Goal: Task Accomplishment & Management: Complete application form

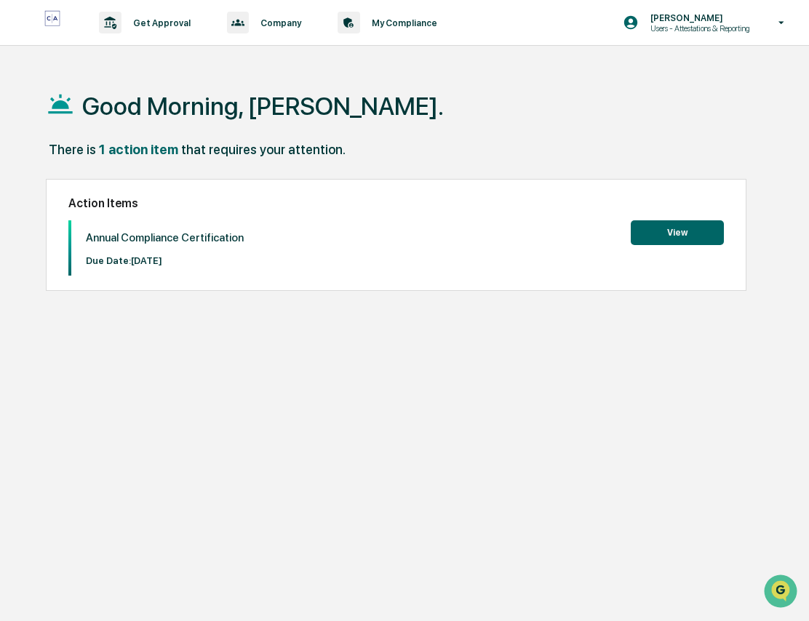
click at [664, 238] on button "View" at bounding box center [677, 232] width 93 height 25
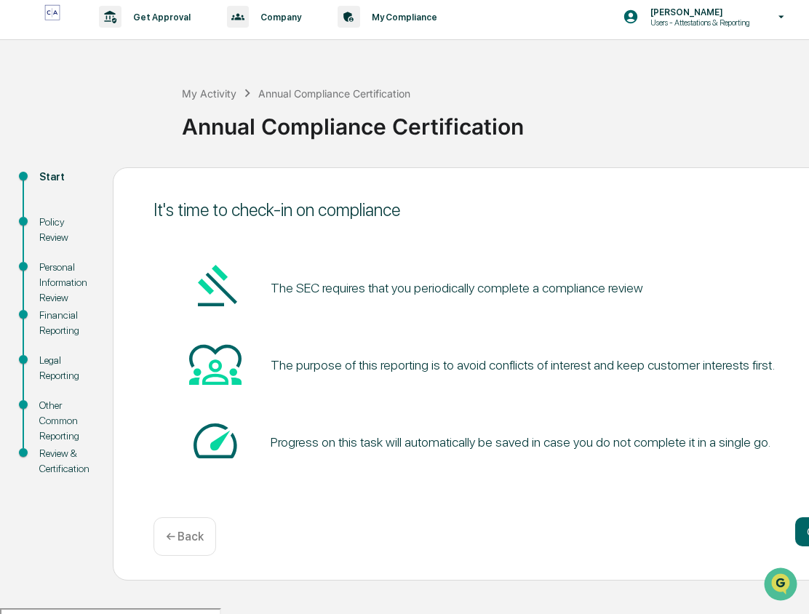
scroll to position [7, 0]
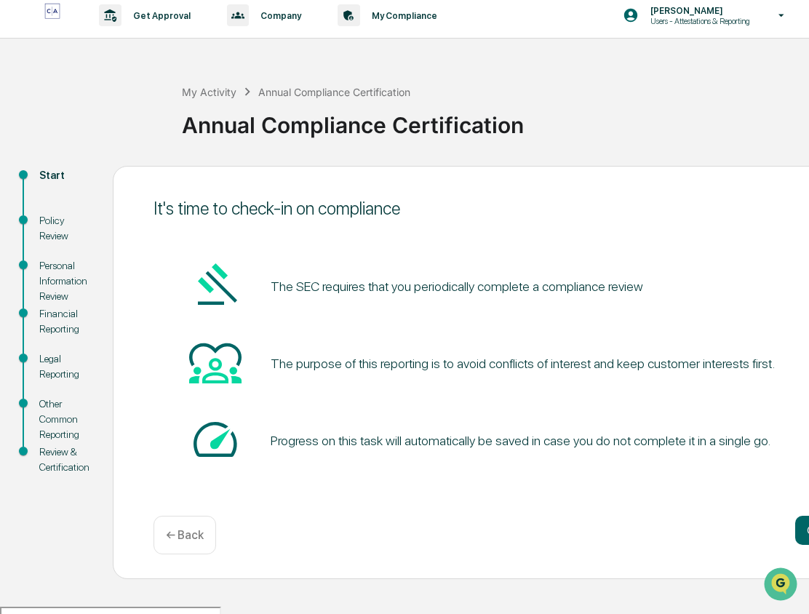
click at [786, 386] on div "The purpose of this reporting is to avoid conflicts of interest and keep custom…" at bounding box center [513, 363] width 719 height 55
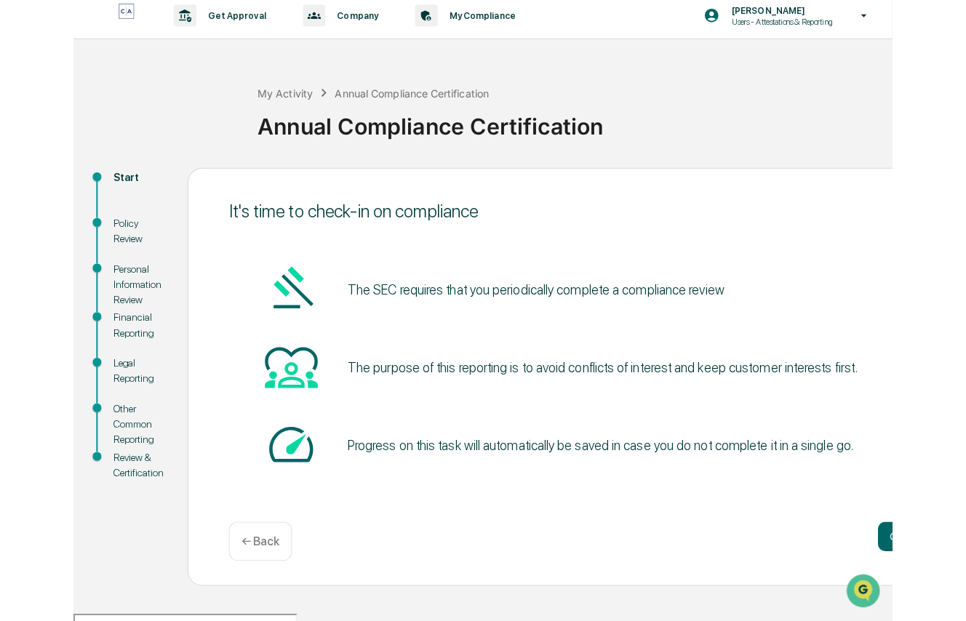
scroll to position [0, 0]
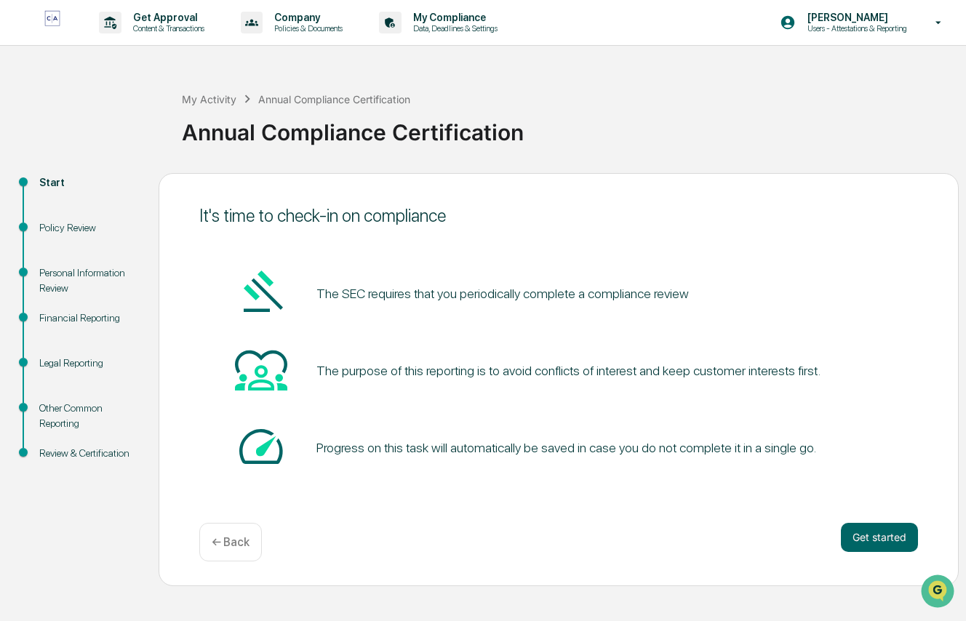
click at [808, 542] on button "Get started" at bounding box center [879, 537] width 77 height 29
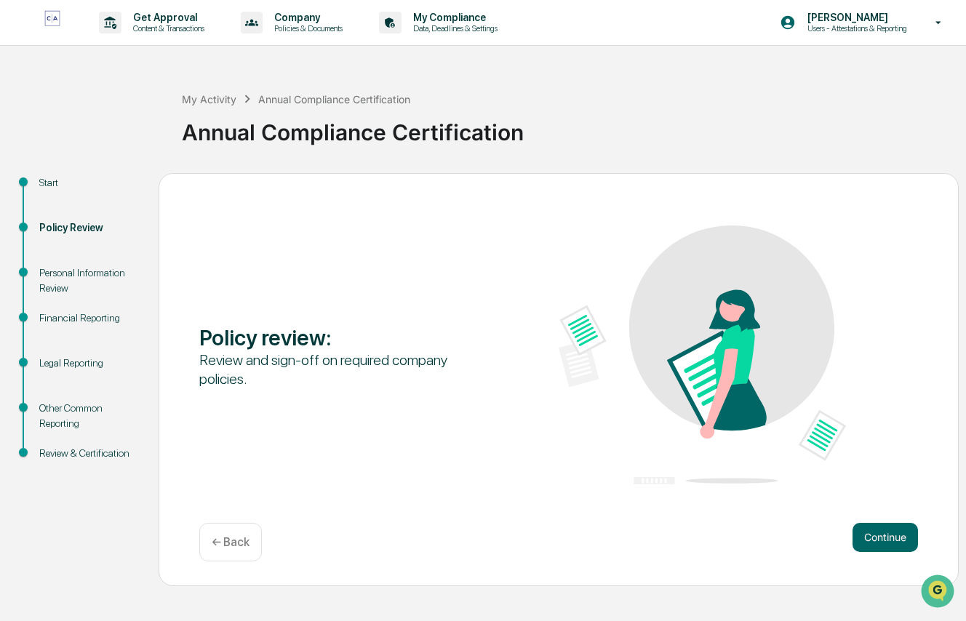
click at [808, 530] on button "Continue" at bounding box center [885, 537] width 65 height 29
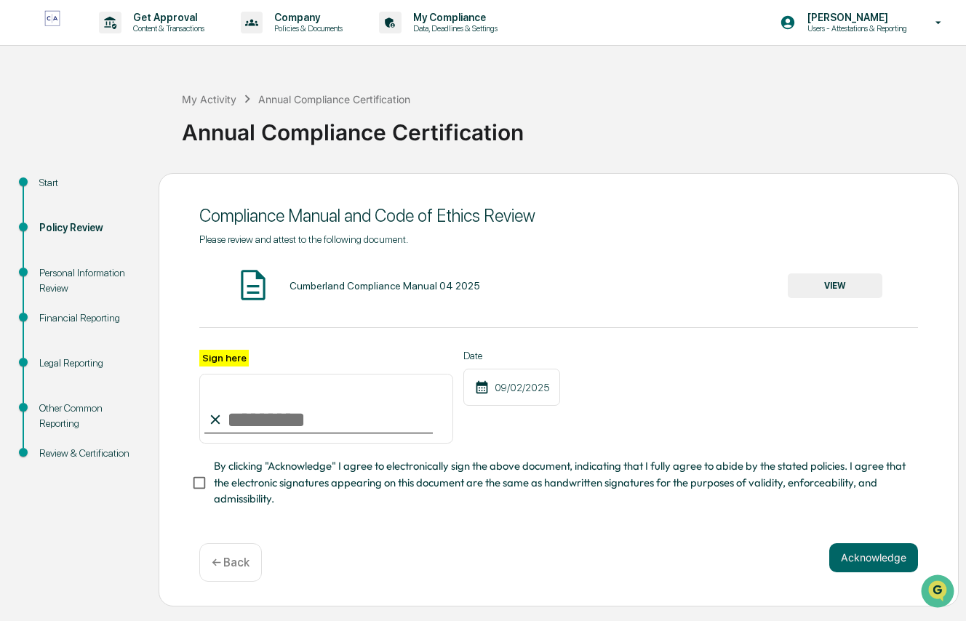
click at [228, 421] on input "Sign here" at bounding box center [326, 409] width 254 height 70
click at [586, 478] on span "By clicking "Acknowledge" I agree to electronically sign the above document, in…" at bounding box center [560, 482] width 693 height 49
click at [402, 286] on div "Cumberland Compliance Manual 04 2025" at bounding box center [385, 286] width 191 height 12
click at [808, 284] on button "VIEW" at bounding box center [835, 286] width 95 height 25
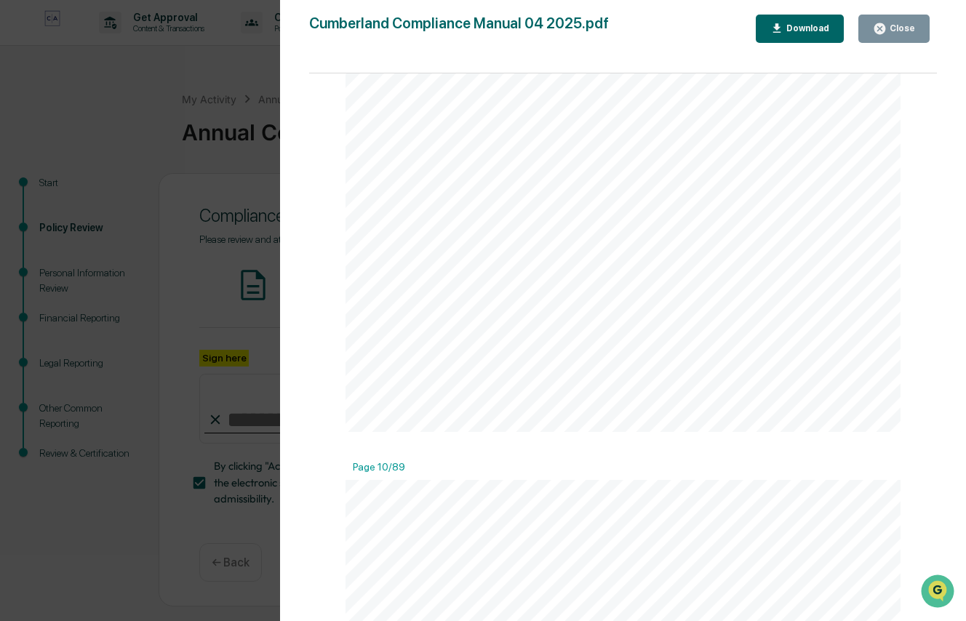
scroll to position [6548, 0]
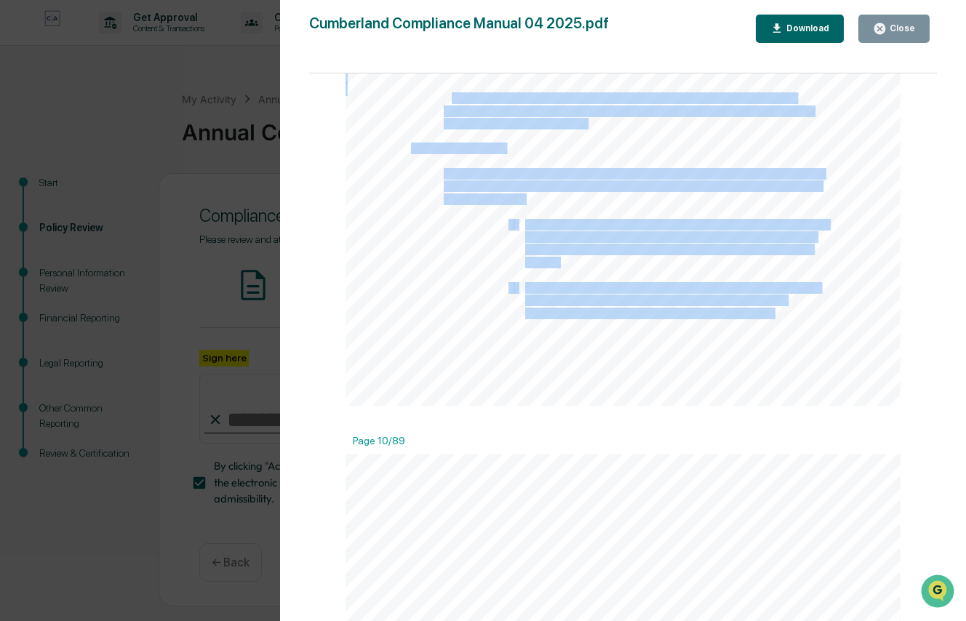
drag, startPoint x: 447, startPoint y: 101, endPoint x: 635, endPoint y: 123, distance: 189.0
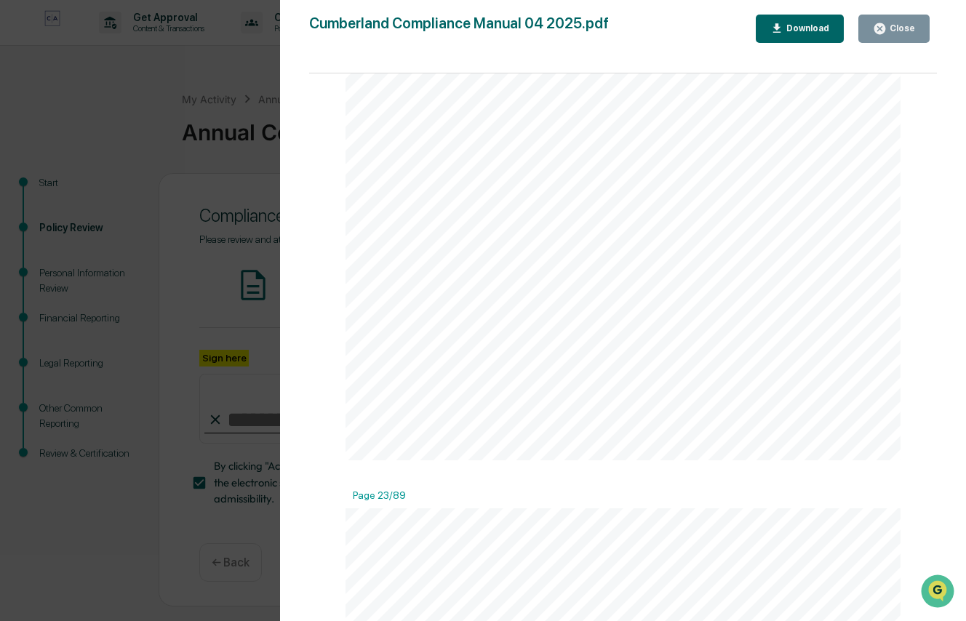
scroll to position [16443, 0]
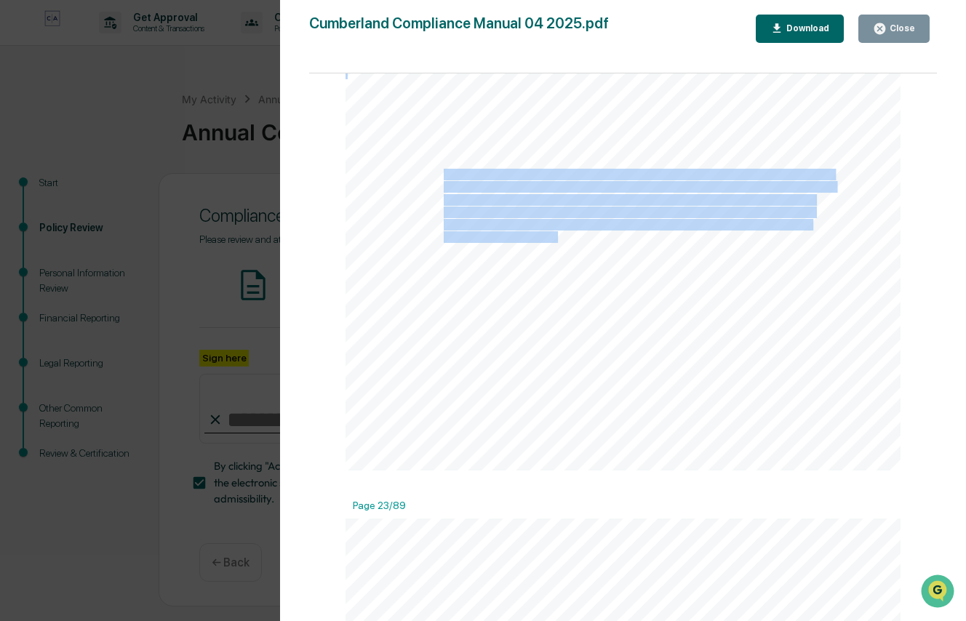
drag, startPoint x: 440, startPoint y: 177, endPoint x: 553, endPoint y: 242, distance: 130.0
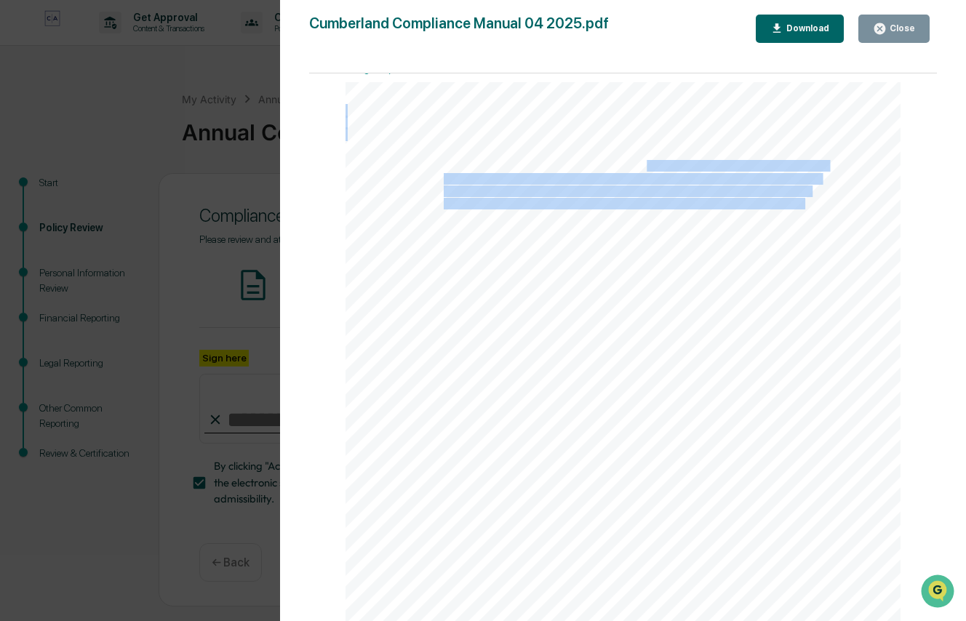
drag, startPoint x: 644, startPoint y: 163, endPoint x: 752, endPoint y: 220, distance: 121.7
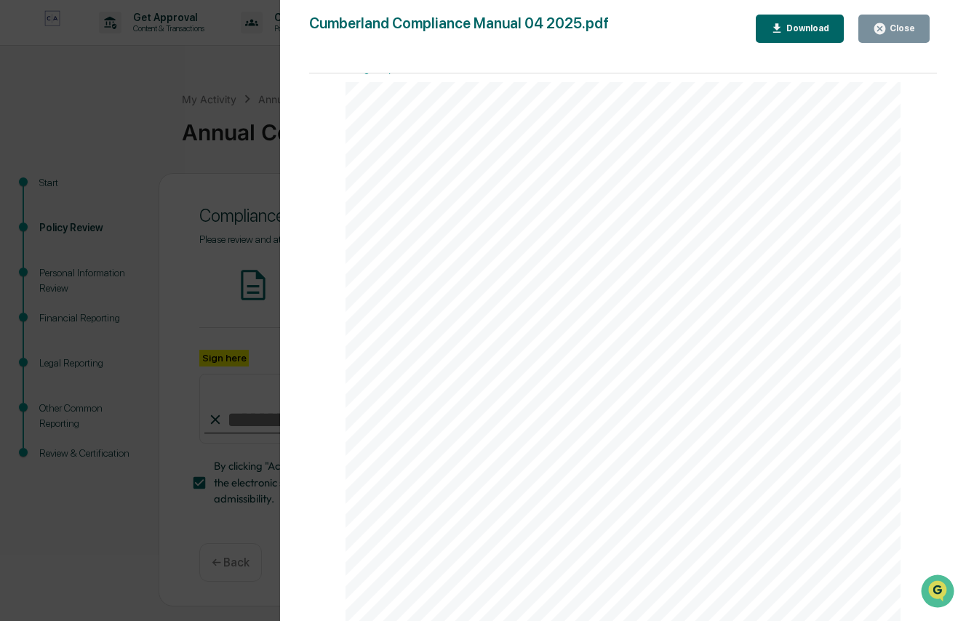
click at [808, 425] on div "Page 1/89 Policies and Procedures [DATE] , 202 5 Page 2/89 RECEIPT I HEARBY CER…" at bounding box center [623, 354] width 628 height 562
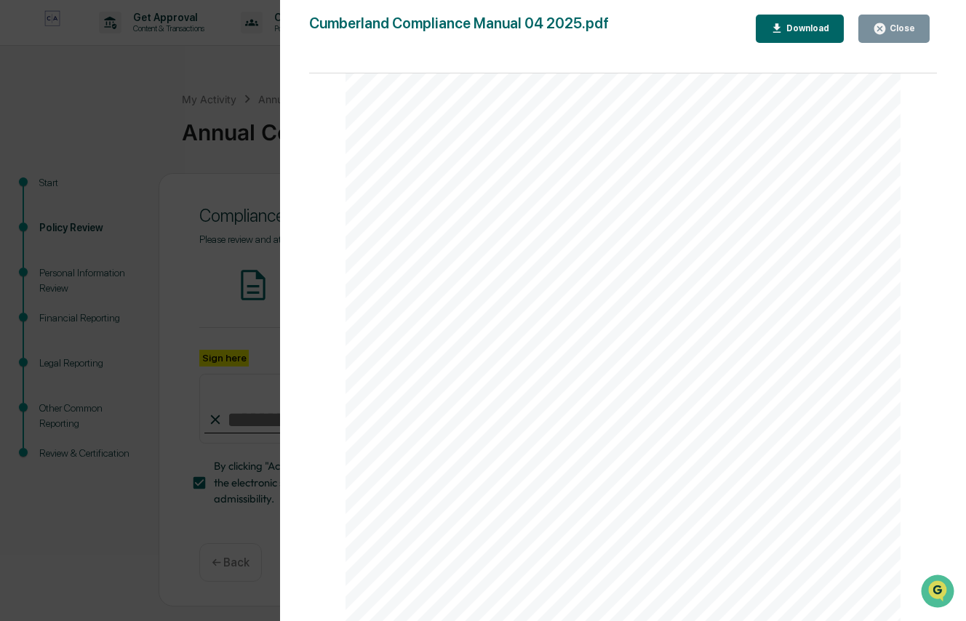
scroll to position [47626, 0]
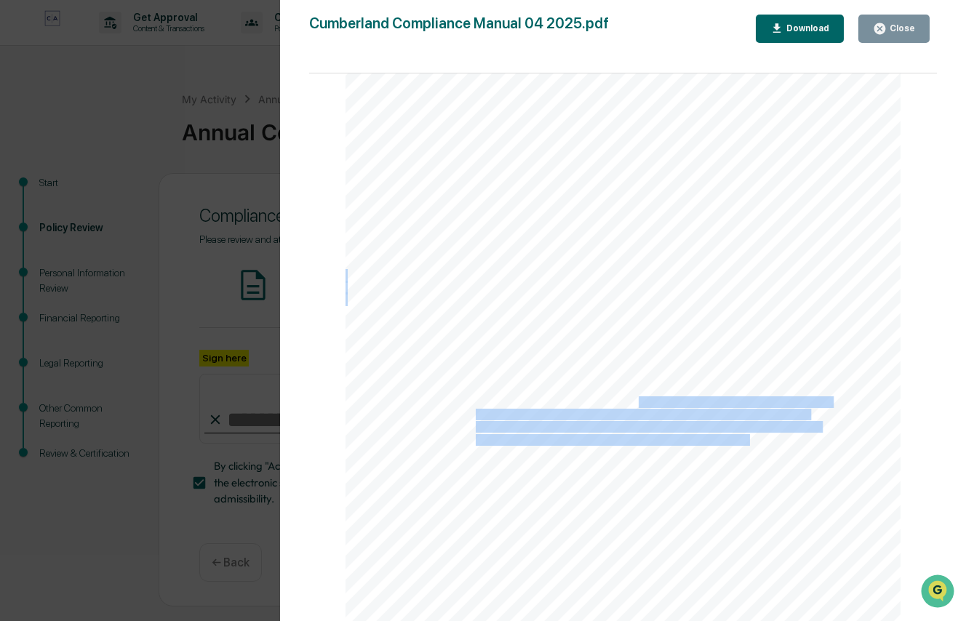
drag, startPoint x: 637, startPoint y: 405, endPoint x: 747, endPoint y: 442, distance: 116.9
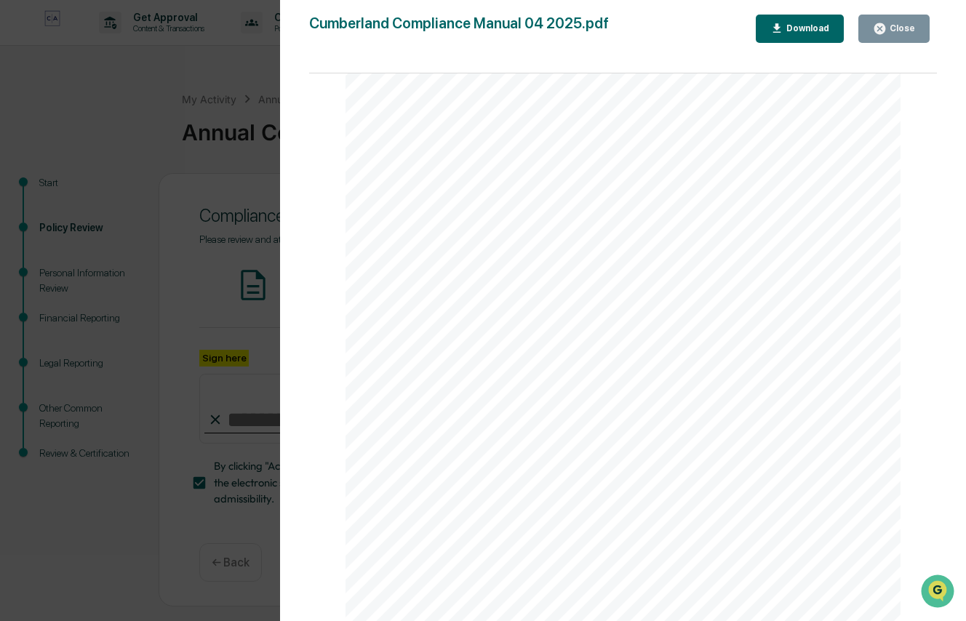
click at [808, 31] on icon "button" at bounding box center [880, 28] width 11 height 11
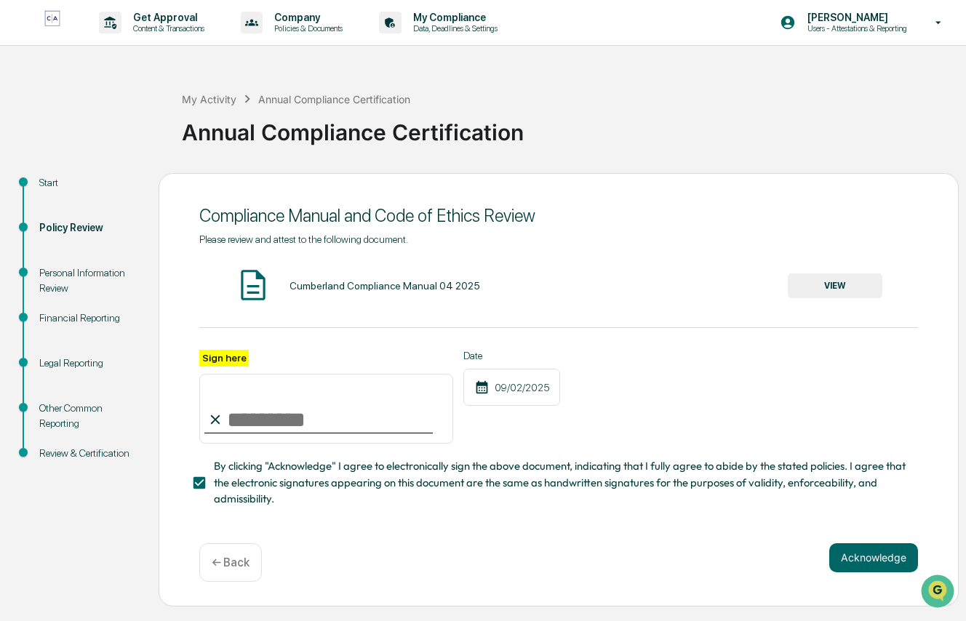
click at [226, 431] on input "Sign here" at bounding box center [326, 409] width 254 height 70
click at [310, 429] on input "Sign here" at bounding box center [326, 409] width 254 height 70
type input "**********"
click at [479, 520] on div "**********" at bounding box center [558, 382] width 719 height 296
click at [808, 577] on div "Acknowledge ← Back" at bounding box center [558, 562] width 719 height 39
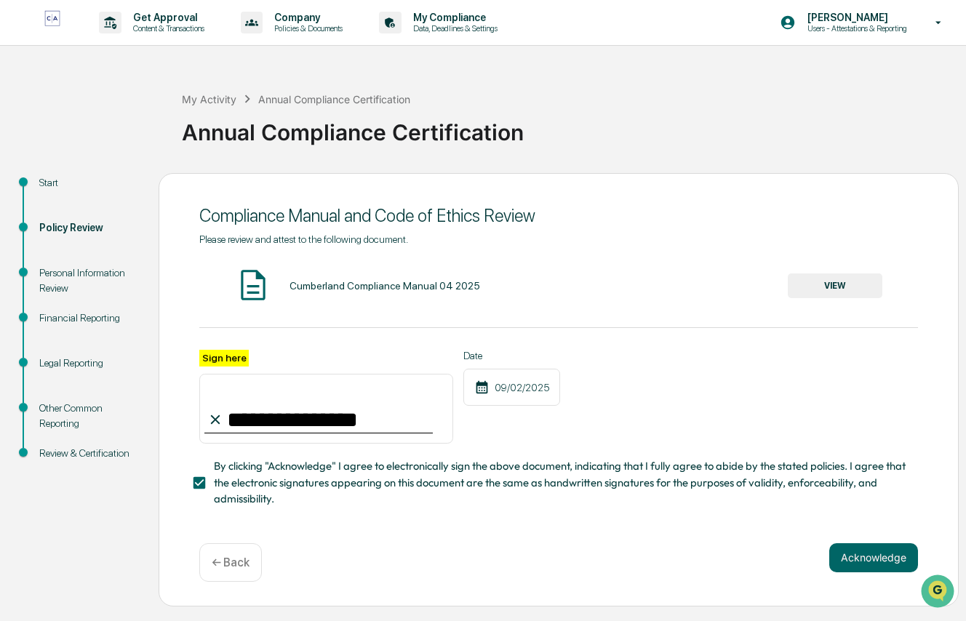
click at [808, 570] on button "Acknowledge" at bounding box center [873, 557] width 89 height 29
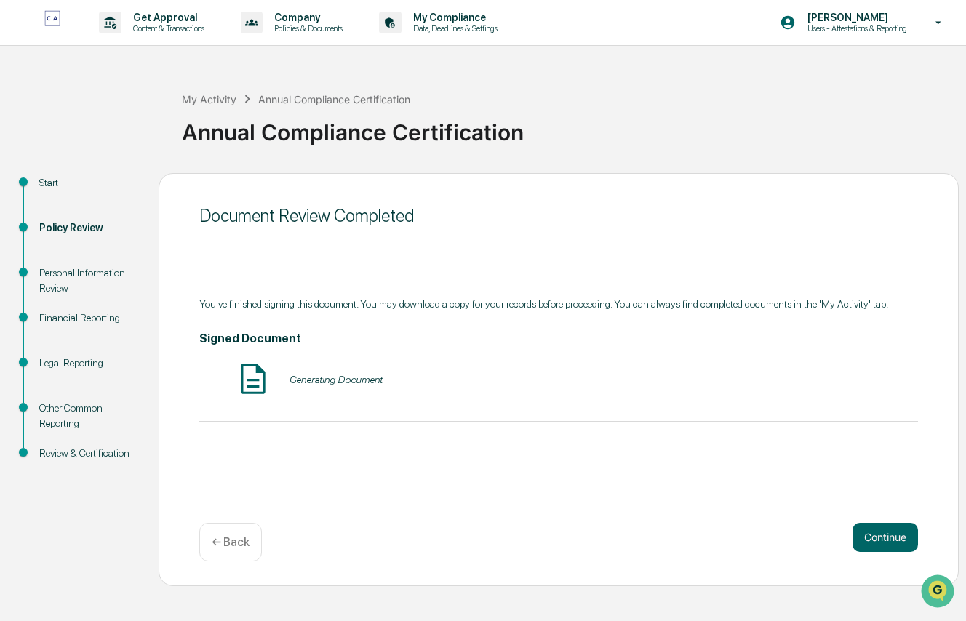
click at [808, 528] on button "Continue" at bounding box center [885, 537] width 65 height 29
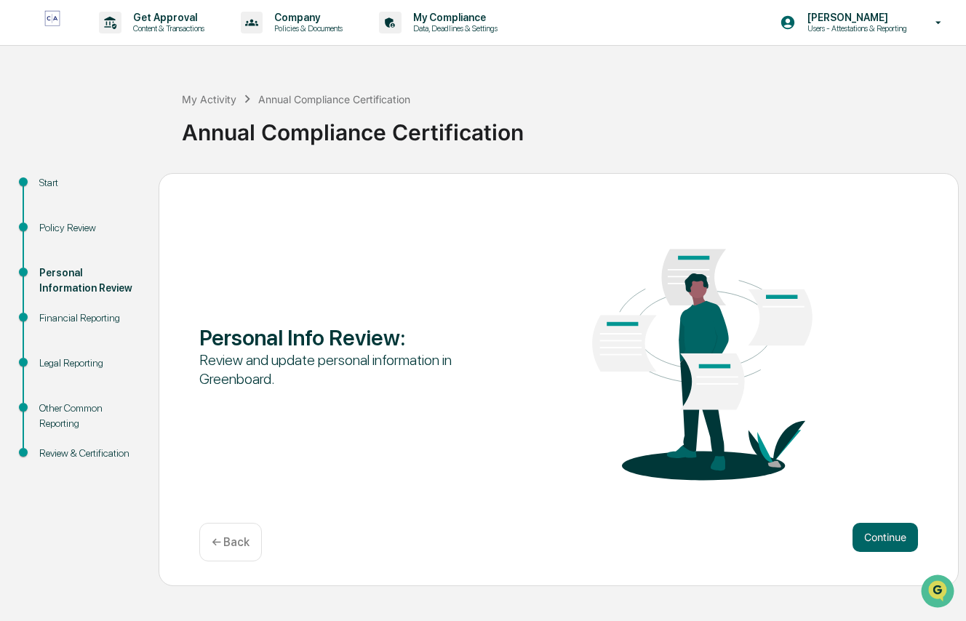
click at [808, 533] on button "Continue" at bounding box center [885, 537] width 65 height 29
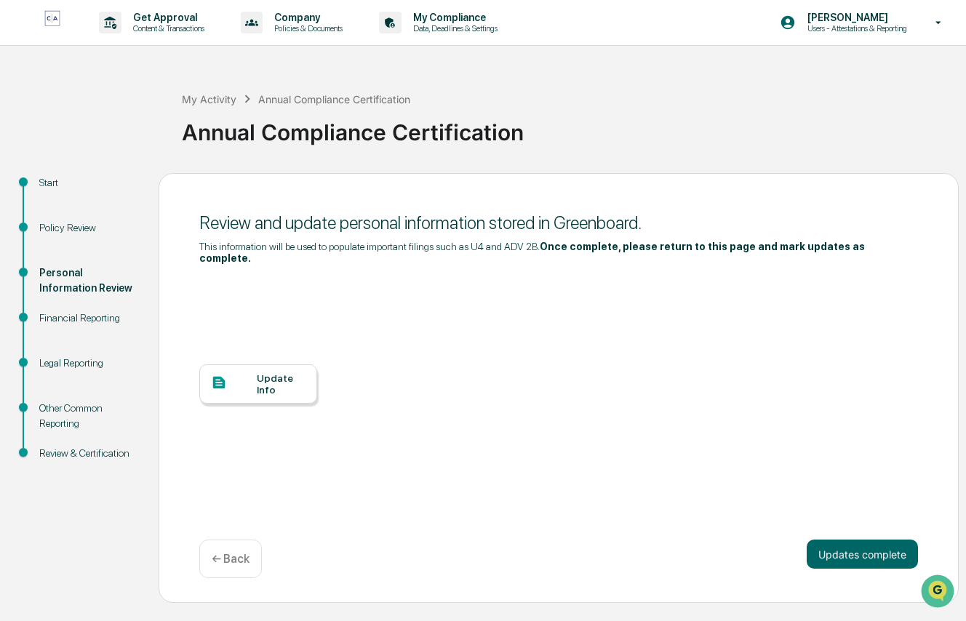
click at [575, 246] on b "Once complete, please return to this page and mark updates as complete." at bounding box center [532, 252] width 666 height 23
click at [270, 375] on div "Update Info" at bounding box center [281, 384] width 49 height 23
click at [540, 305] on div "Update Info" at bounding box center [558, 395] width 719 height 262
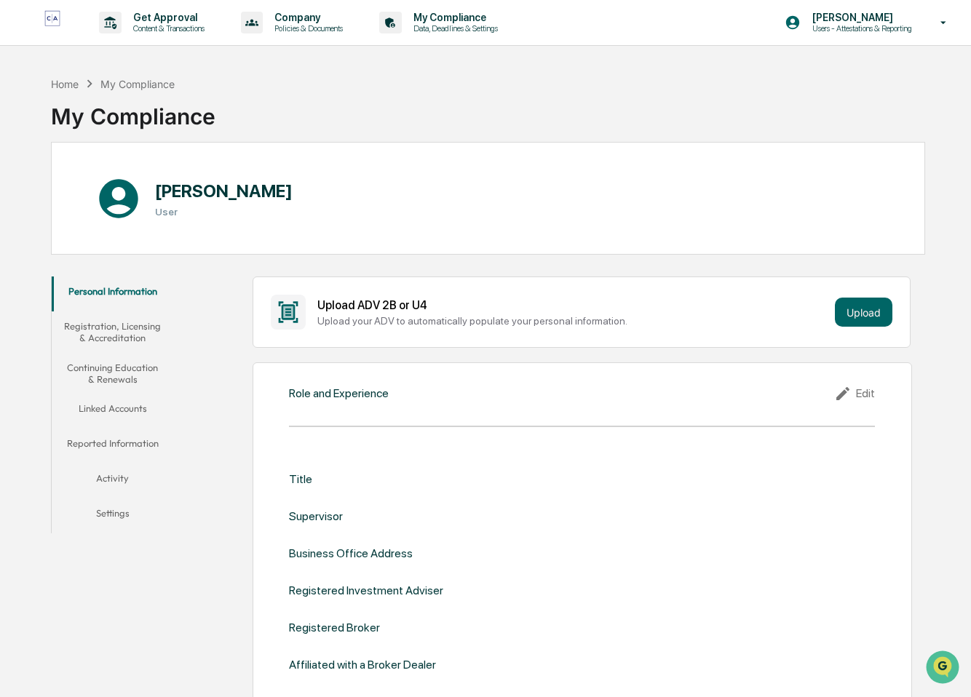
click at [143, 326] on button "Registration, Licensing & Accreditation" at bounding box center [113, 331] width 122 height 41
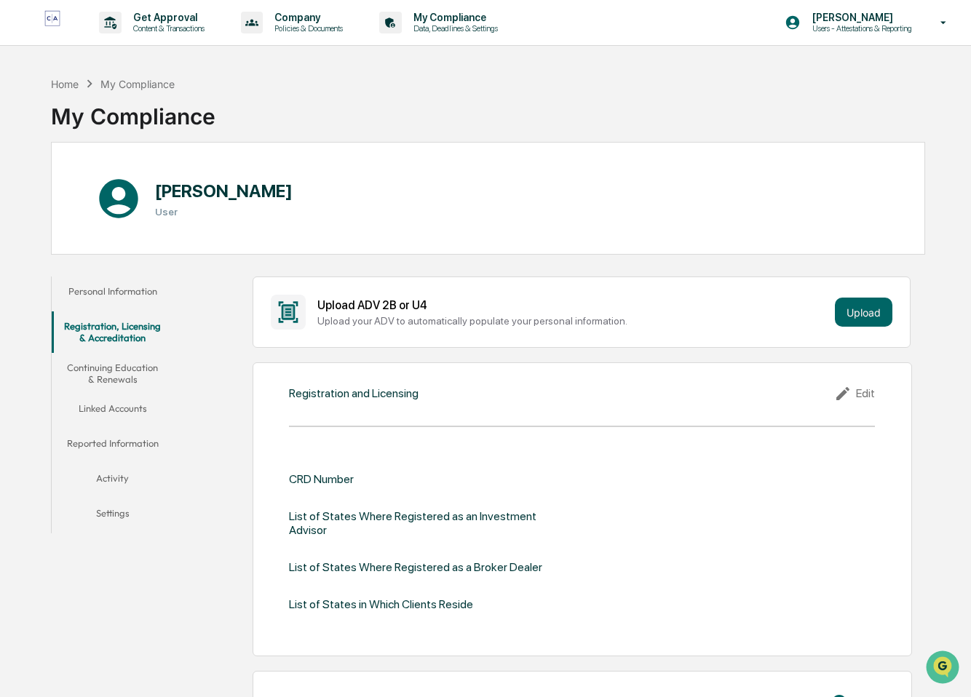
click at [129, 367] on button "Continuing Education & Renewals" at bounding box center [113, 373] width 122 height 41
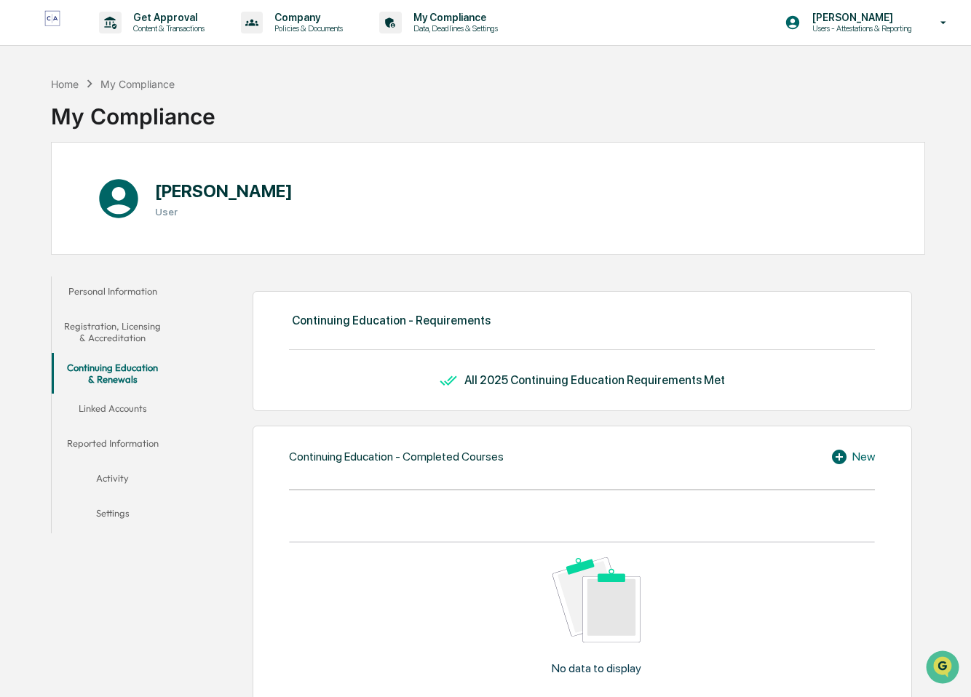
drag, startPoint x: 196, startPoint y: 426, endPoint x: 130, endPoint y: 549, distance: 140.3
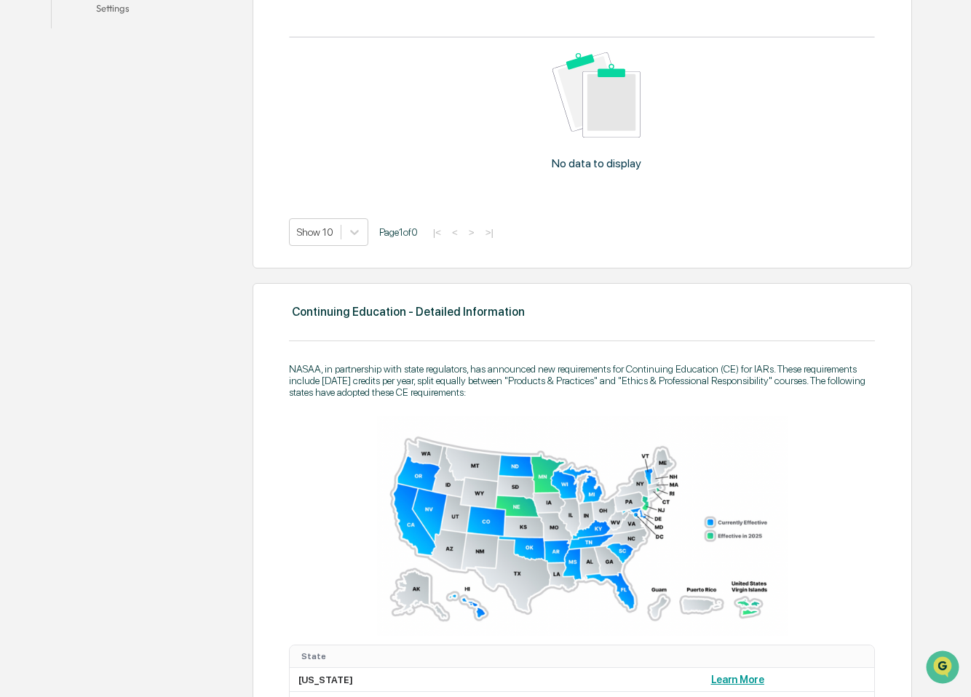
scroll to position [68, 0]
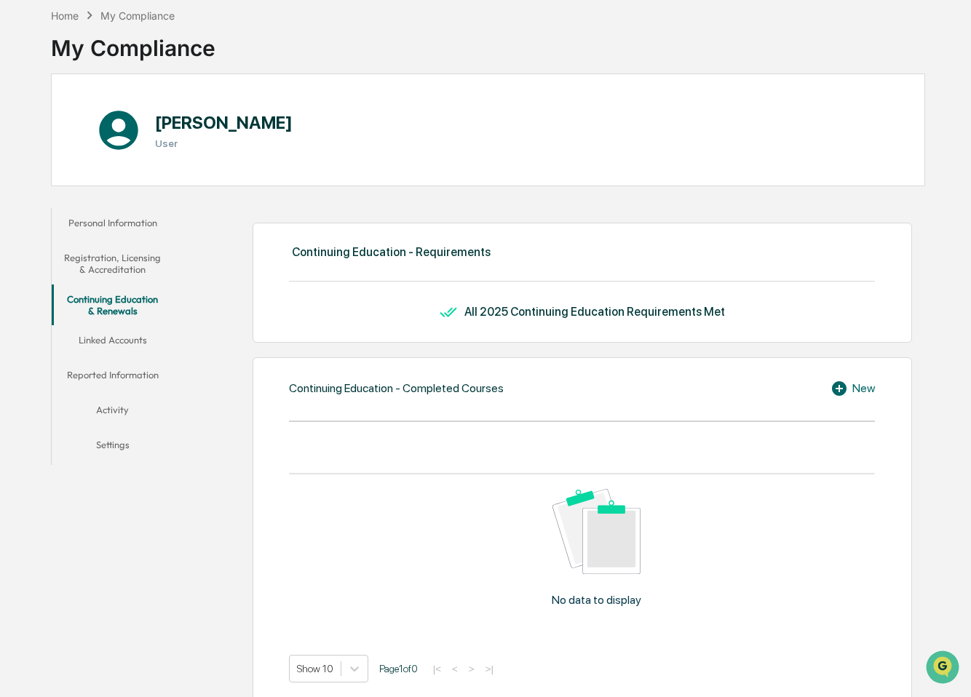
click at [89, 339] on button "Linked Accounts" at bounding box center [113, 342] width 122 height 35
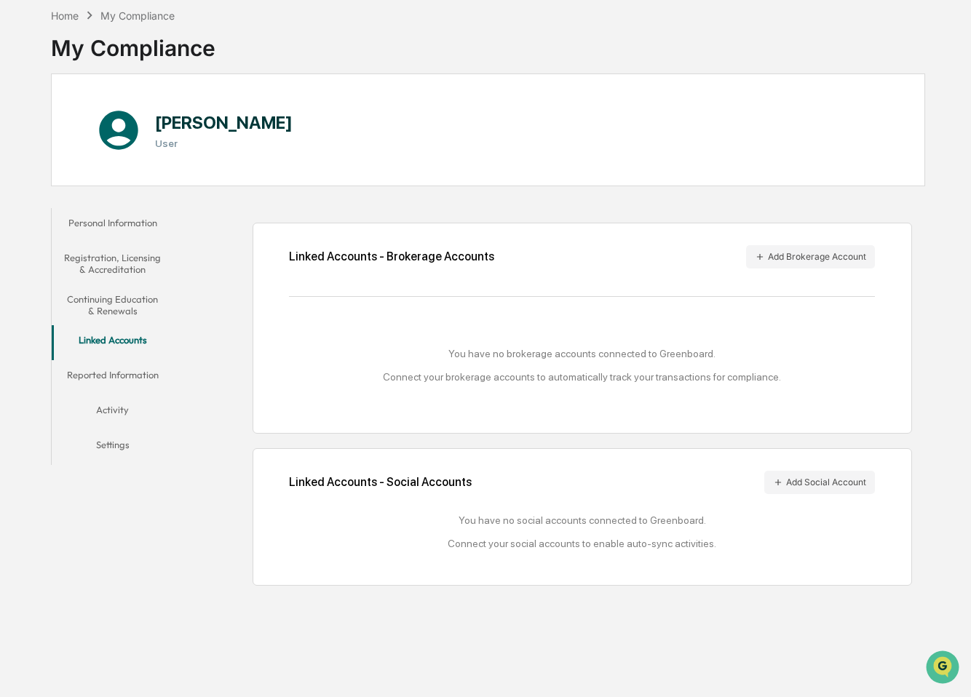
click at [118, 385] on button "Reported Information" at bounding box center [113, 377] width 122 height 35
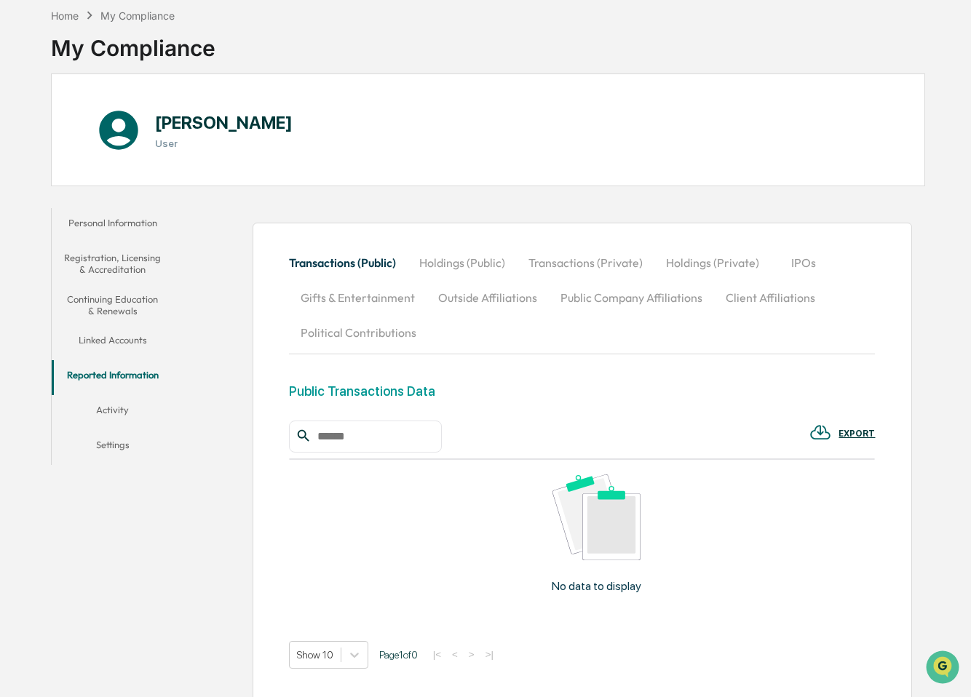
click at [103, 415] on button "Activity" at bounding box center [113, 412] width 122 height 35
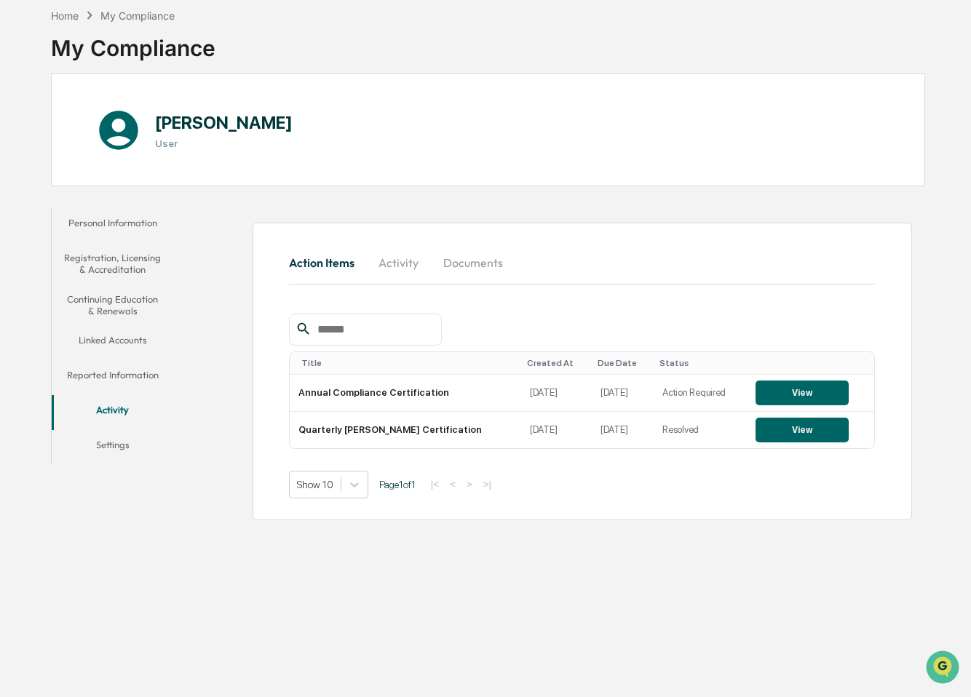
click at [105, 443] on button "Settings" at bounding box center [113, 447] width 122 height 35
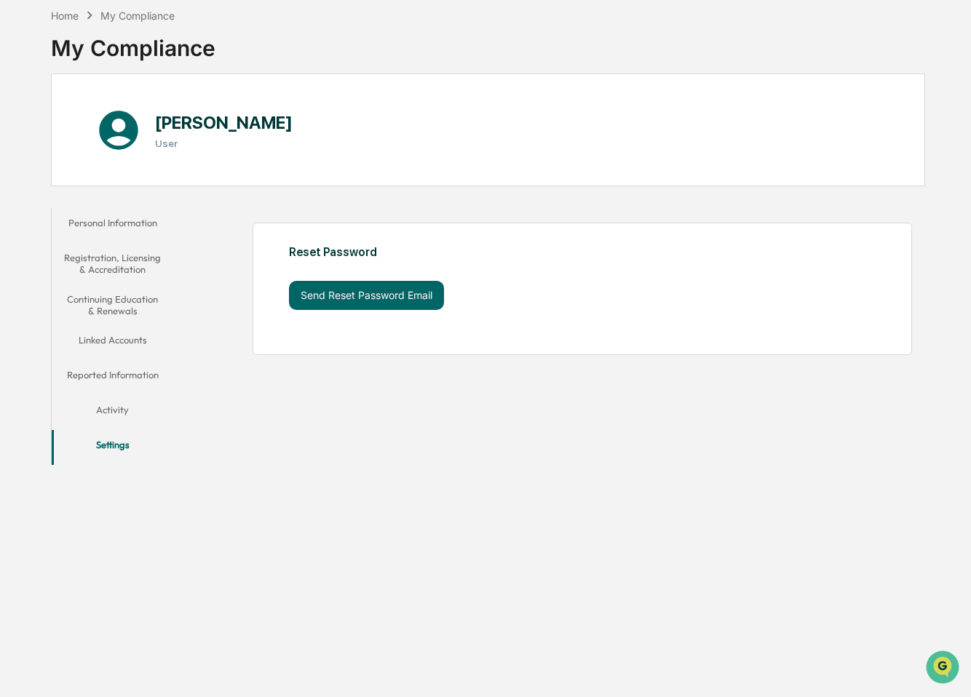
click at [110, 236] on button "Personal Information" at bounding box center [113, 225] width 122 height 35
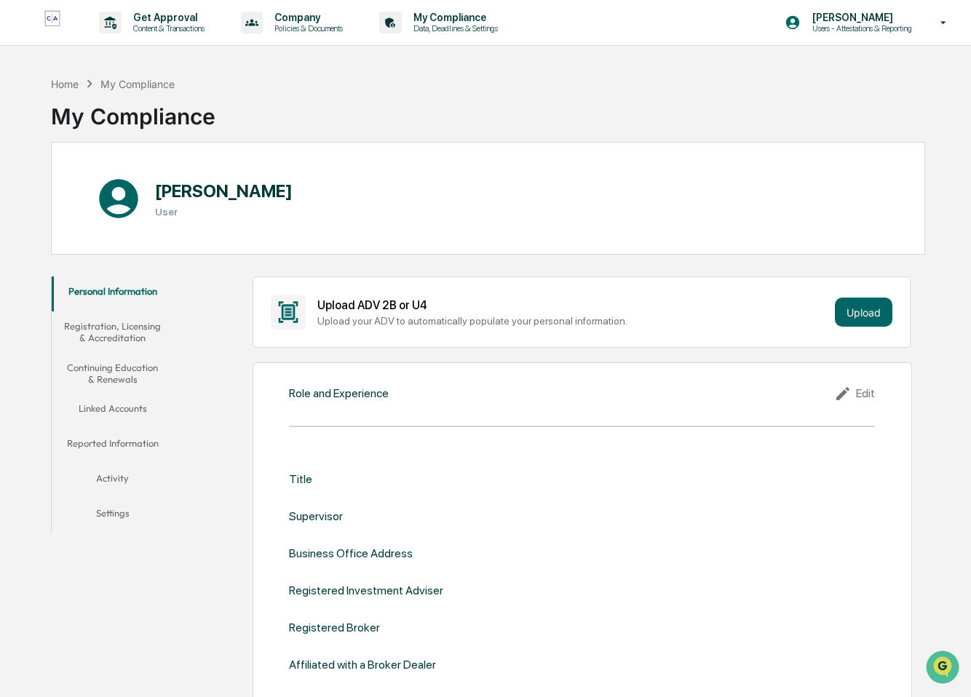
click at [212, 28] on p "Content & Transactions" at bounding box center [167, 28] width 90 height 10
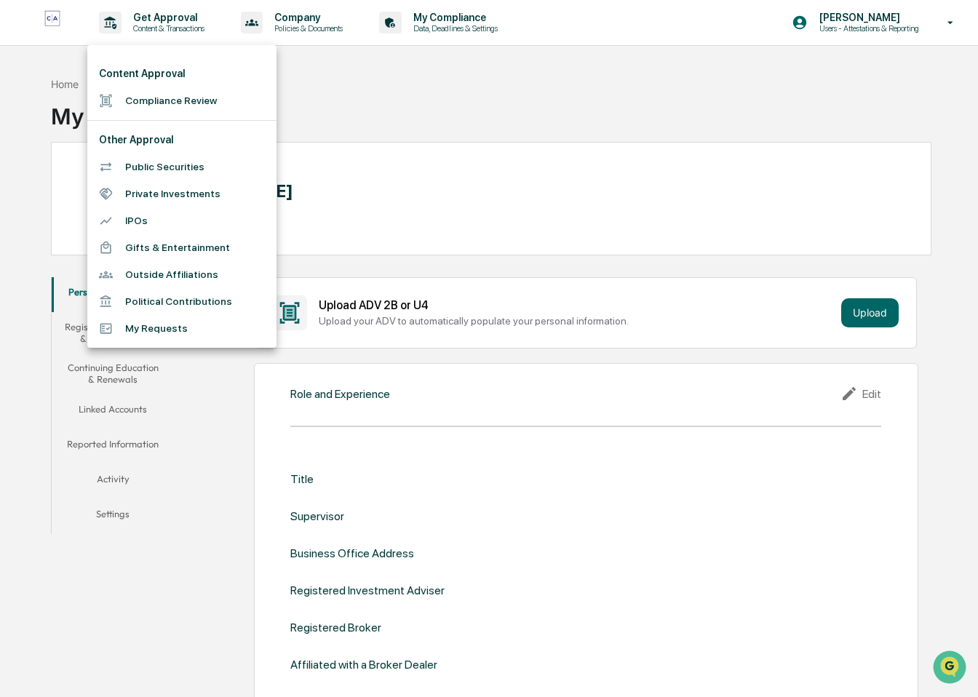
click at [368, 271] on div at bounding box center [489, 348] width 978 height 697
